Goal: Information Seeking & Learning: Check status

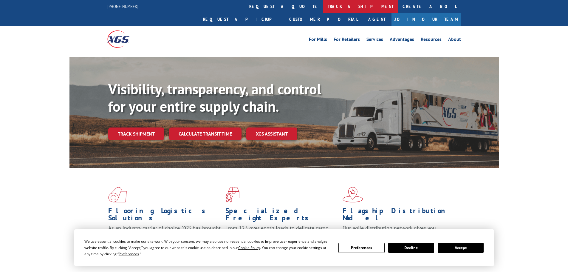
click at [323, 12] on link "track a shipment" at bounding box center [360, 6] width 75 height 13
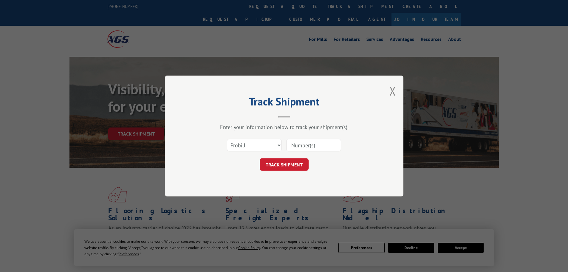
click at [319, 145] on input at bounding box center [313, 145] width 55 height 13
paste input "15472400"
type input "15472400"
click at [295, 163] on button "TRACK SHIPMENT" at bounding box center [284, 164] width 49 height 13
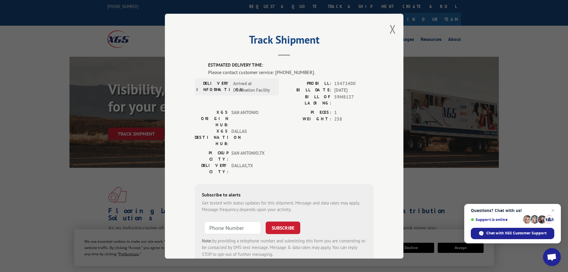
click at [289, 70] on div "Please contact customer service: [PHONE_NUMBER]." at bounding box center [291, 71] width 166 height 7
click at [409, 61] on div "Track Shipment ESTIMATED DELIVERY TIME: Please contact customer service: [PHONE…" at bounding box center [284, 136] width 568 height 272
drag, startPoint x: 303, startPoint y: 73, endPoint x: 274, endPoint y: 75, distance: 29.9
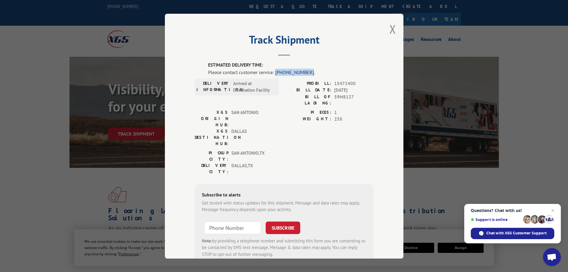
click at [274, 75] on div "Please contact customer service: [PHONE_NUMBER]." at bounding box center [291, 71] width 166 height 7
copy div "[PHONE_NUMBER]"
click at [348, 84] on span "15472400" at bounding box center [353, 83] width 39 height 7
click at [348, 85] on span "15472400" at bounding box center [353, 83] width 39 height 7
copy span "15472400"
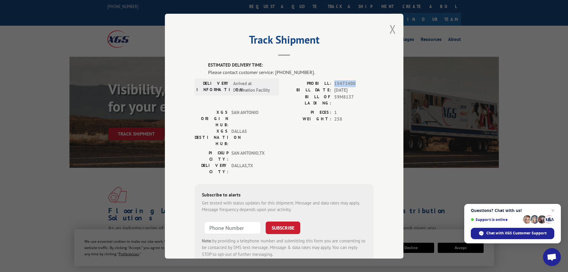
click at [391, 30] on button "Close modal" at bounding box center [393, 29] width 7 height 16
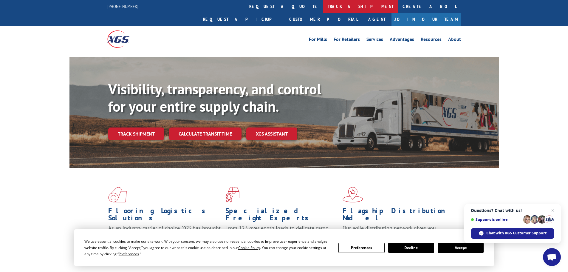
click at [323, 8] on link "track a shipment" at bounding box center [360, 6] width 75 height 13
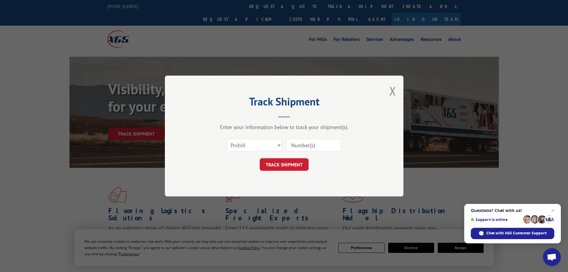
click at [320, 144] on input at bounding box center [313, 145] width 55 height 13
paste input "15340378"
type input "15340378"
click at [293, 163] on button "TRACK SHIPMENT" at bounding box center [284, 164] width 49 height 13
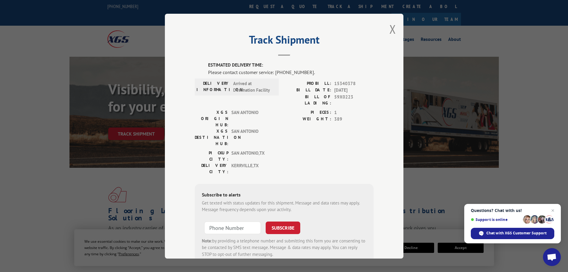
click at [344, 83] on span "15340378" at bounding box center [353, 83] width 39 height 7
copy span "15340378"
click at [391, 27] on button "Close modal" at bounding box center [393, 29] width 7 height 16
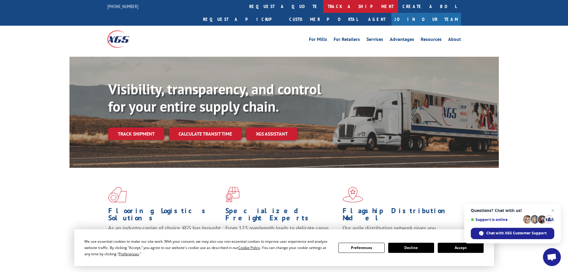
click at [323, 7] on link "track a shipment" at bounding box center [360, 6] width 75 height 13
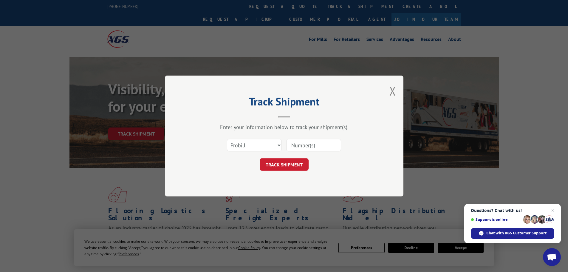
drag, startPoint x: 323, startPoint y: 146, endPoint x: 317, endPoint y: 151, distance: 8.0
click at [322, 146] on input at bounding box center [313, 145] width 55 height 13
paste input "15472400"
type input "15472400"
click at [290, 164] on button "TRACK SHIPMENT" at bounding box center [284, 164] width 49 height 13
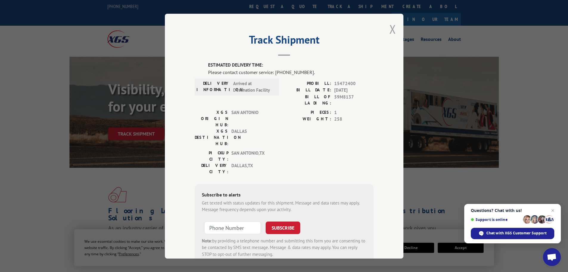
click at [390, 24] on button "Close modal" at bounding box center [393, 29] width 7 height 16
